Goal: Ask a question: Seek information or help from site administrators or community

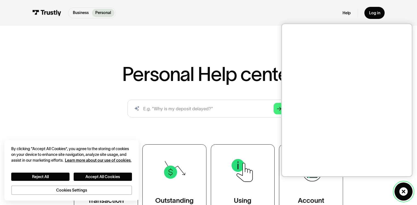
click at [404, 190] on icon at bounding box center [403, 191] width 8 height 8
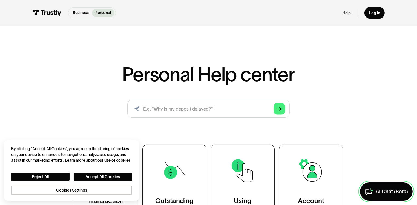
click at [378, 191] on div "AI Chat (Beta)" at bounding box center [392, 191] width 32 height 7
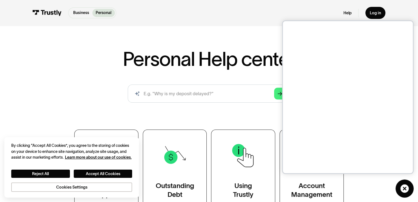
scroll to position [16, 0]
